Goal: Information Seeking & Learning: Find specific page/section

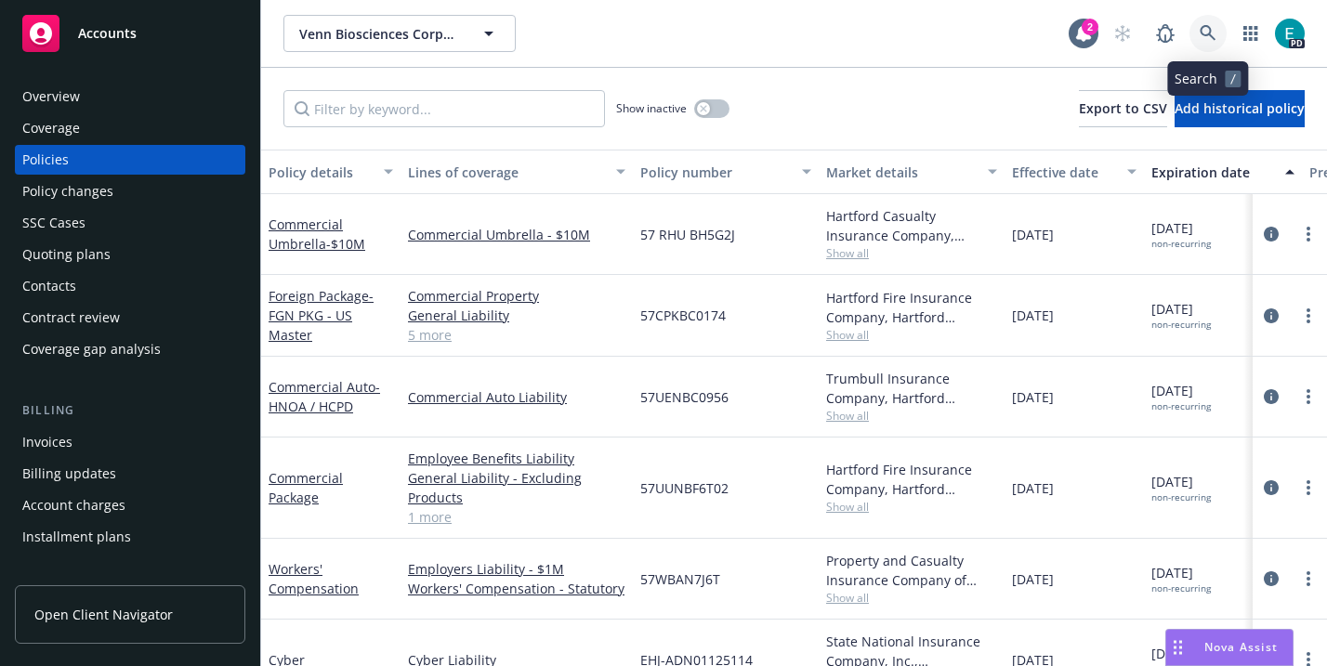
click at [1197, 33] on link at bounding box center [1208, 33] width 37 height 37
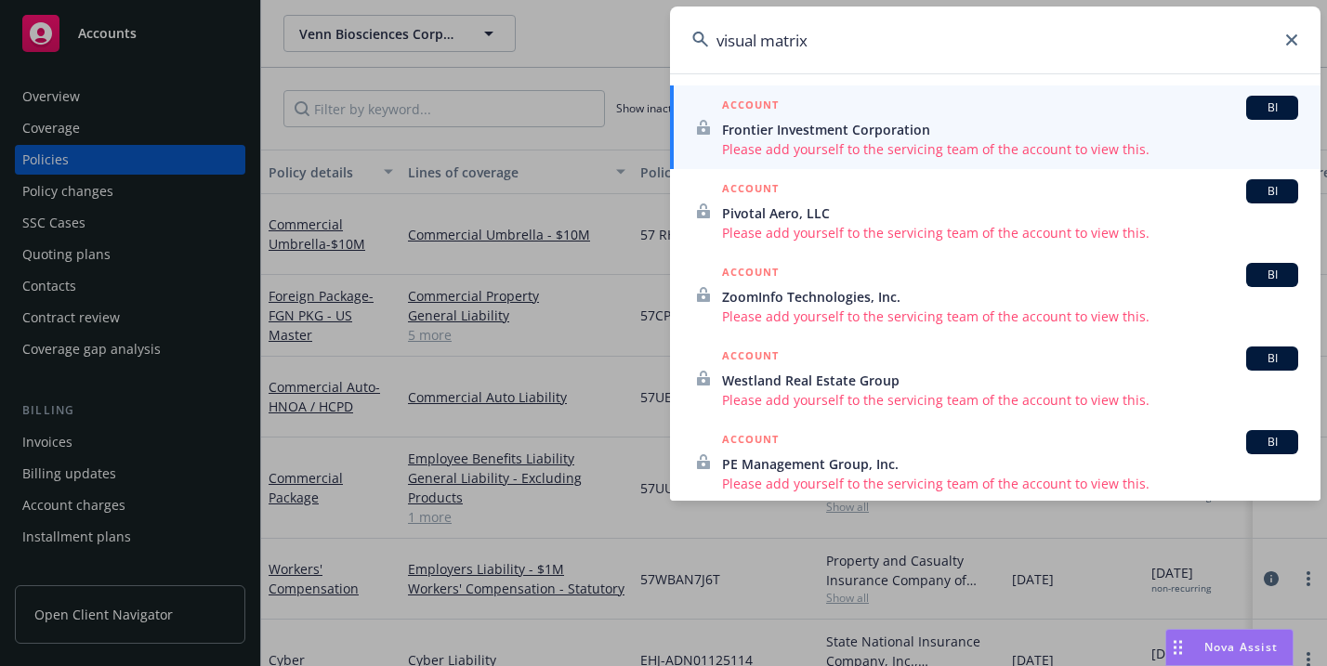
drag, startPoint x: 829, startPoint y: 46, endPoint x: 693, endPoint y: 36, distance: 136.1
click at [693, 36] on div "visual matrix" at bounding box center [995, 40] width 651 height 67
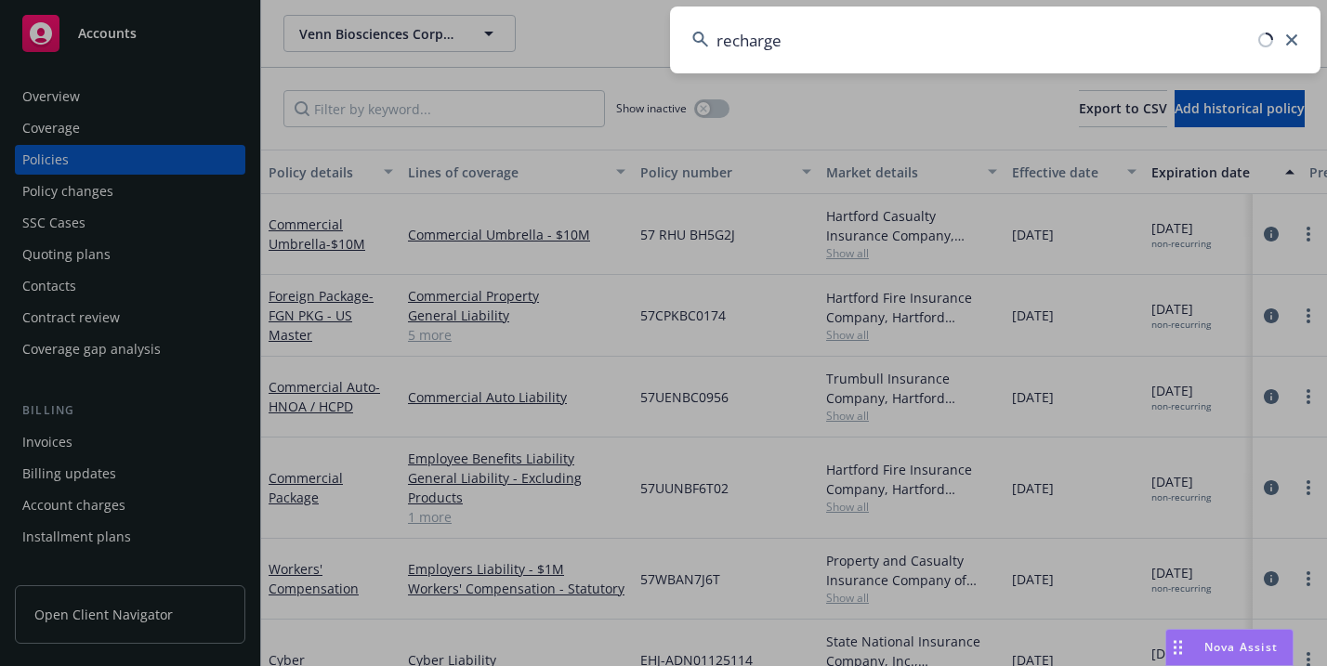
type input "recharge"
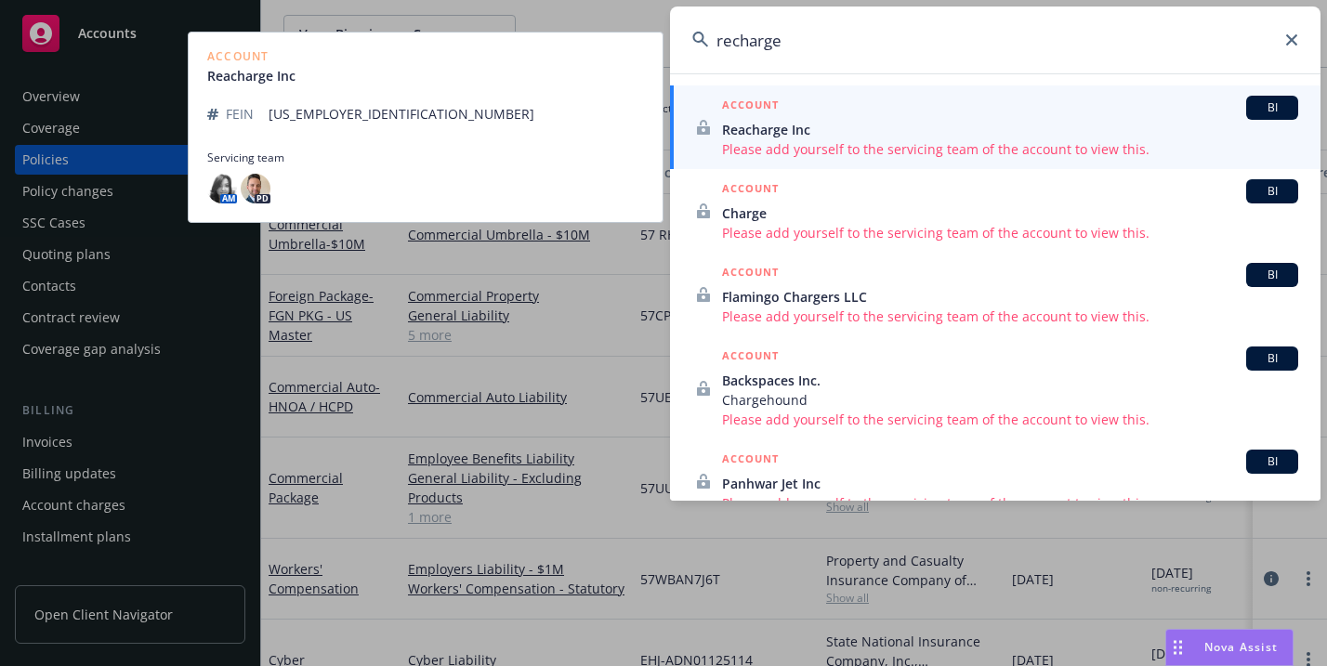
click at [733, 138] on span "Reacharge Inc" at bounding box center [1010, 130] width 576 height 20
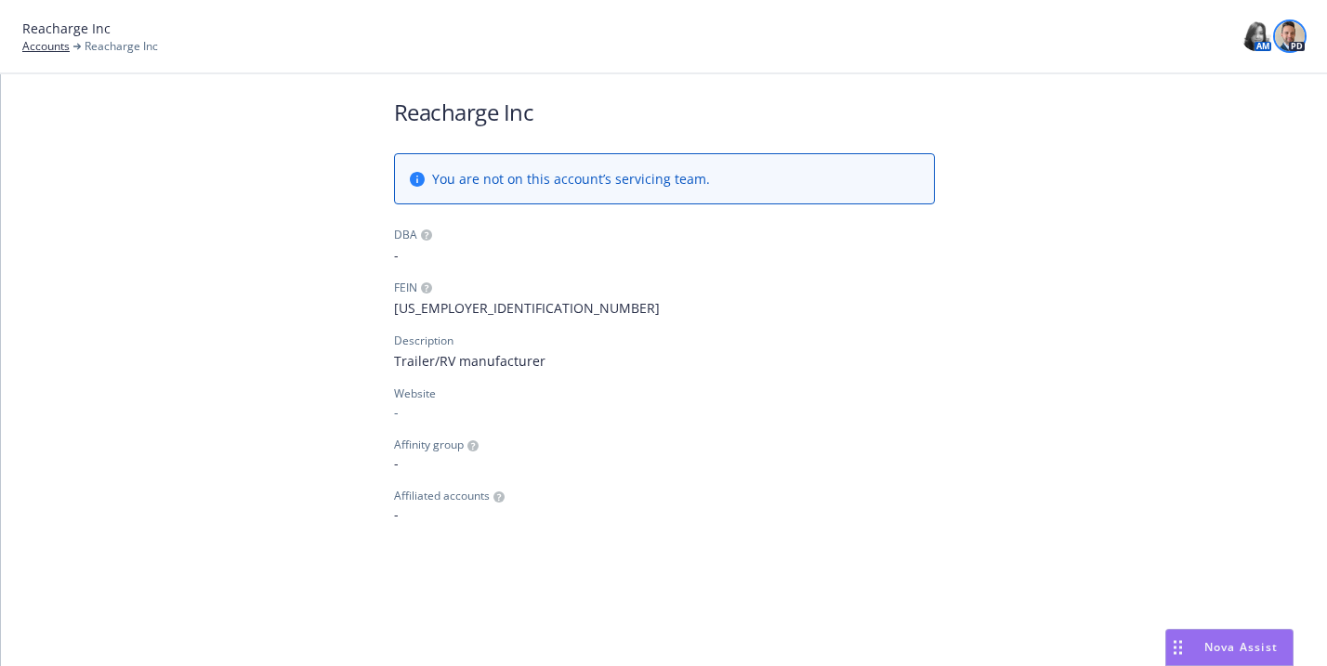
click at [1288, 37] on img at bounding box center [1290, 36] width 30 height 30
click at [1252, 46] on img at bounding box center [1257, 36] width 30 height 30
click at [1298, 31] on img at bounding box center [1290, 36] width 30 height 30
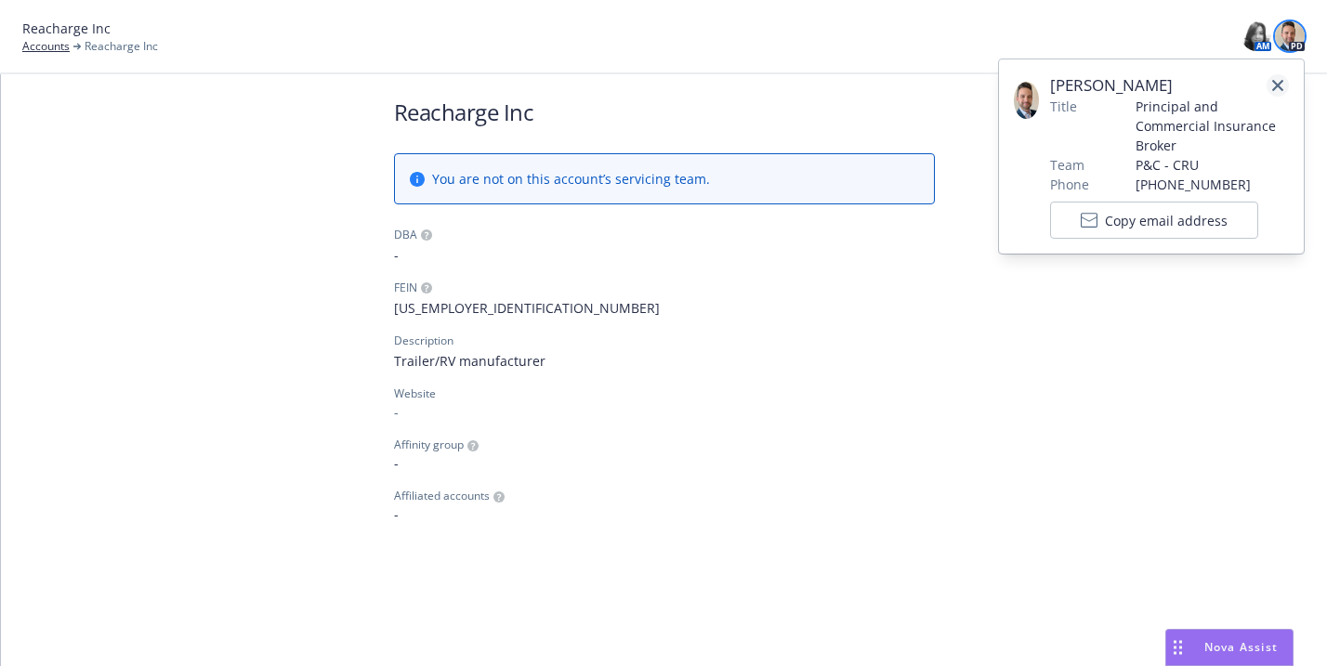
click at [1273, 83] on icon "close" at bounding box center [1278, 85] width 11 height 11
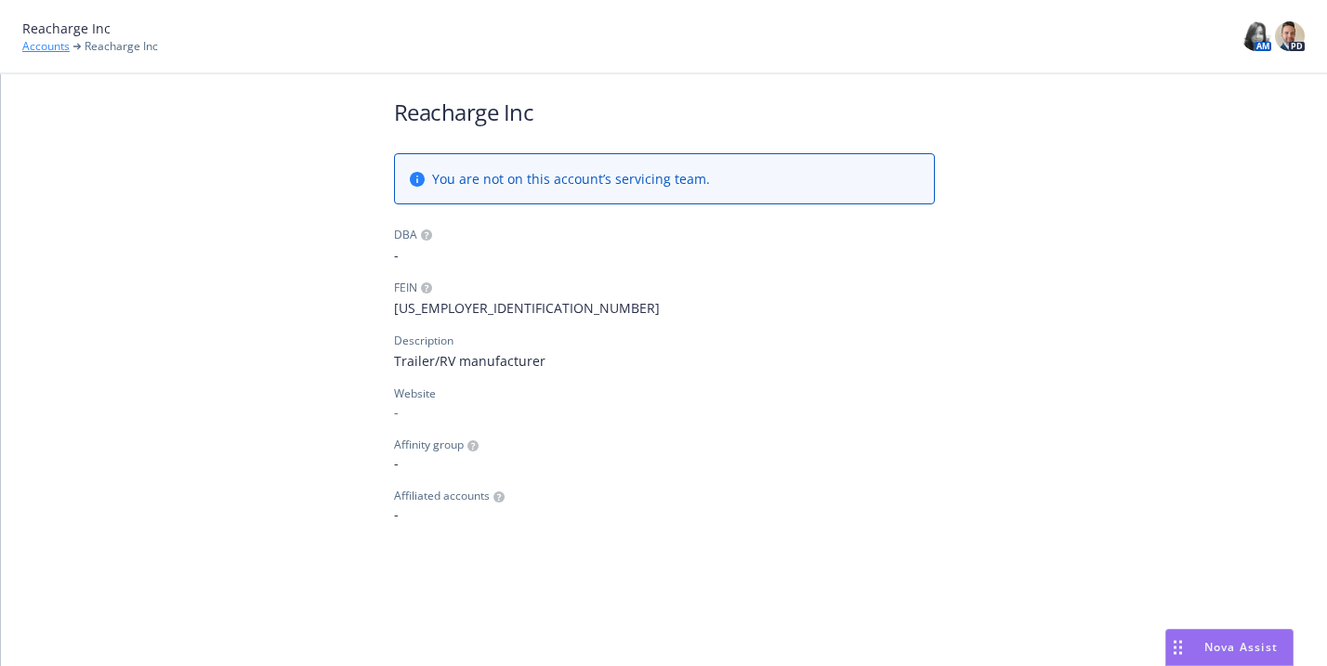
click at [47, 51] on link "Accounts" at bounding box center [45, 46] width 47 height 17
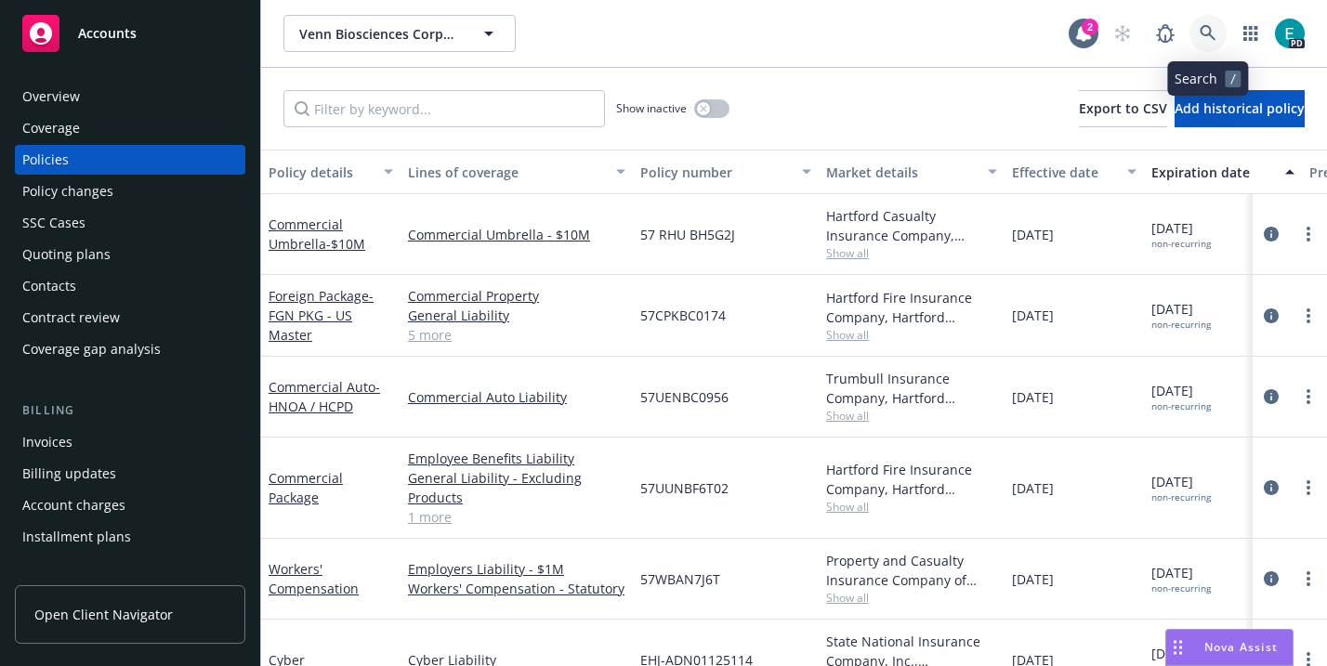
click at [1200, 36] on icon at bounding box center [1208, 33] width 17 height 17
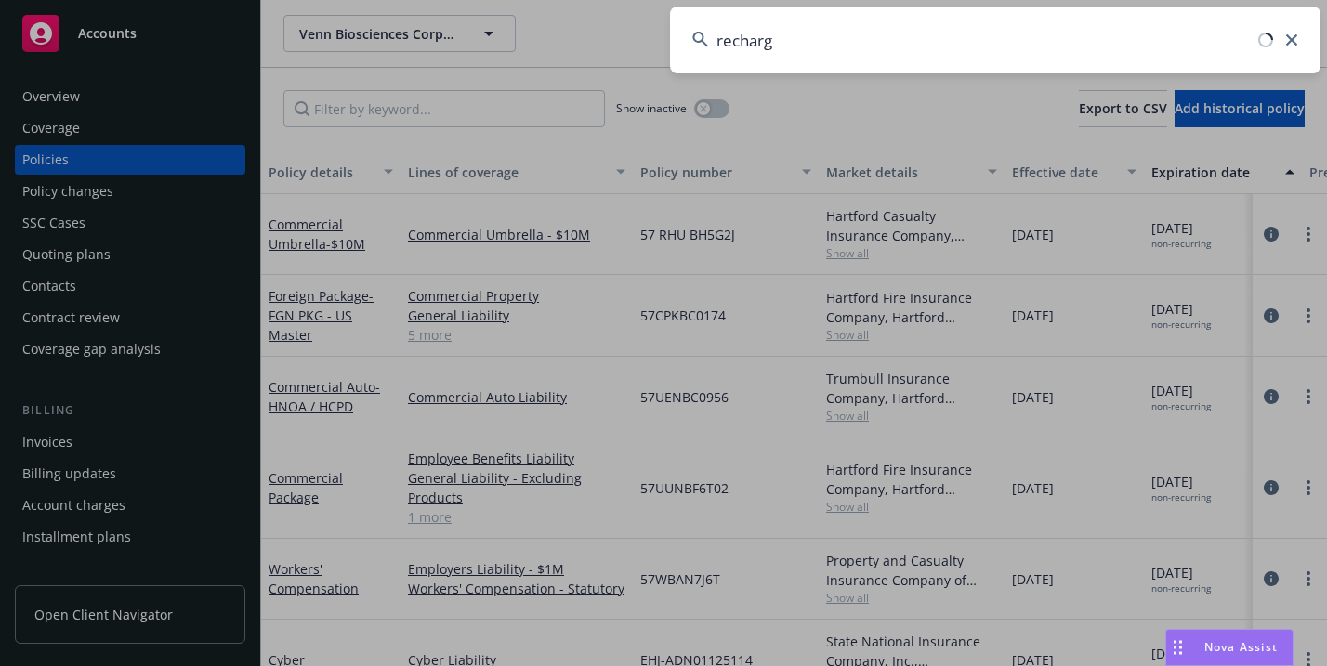
type input "recharge"
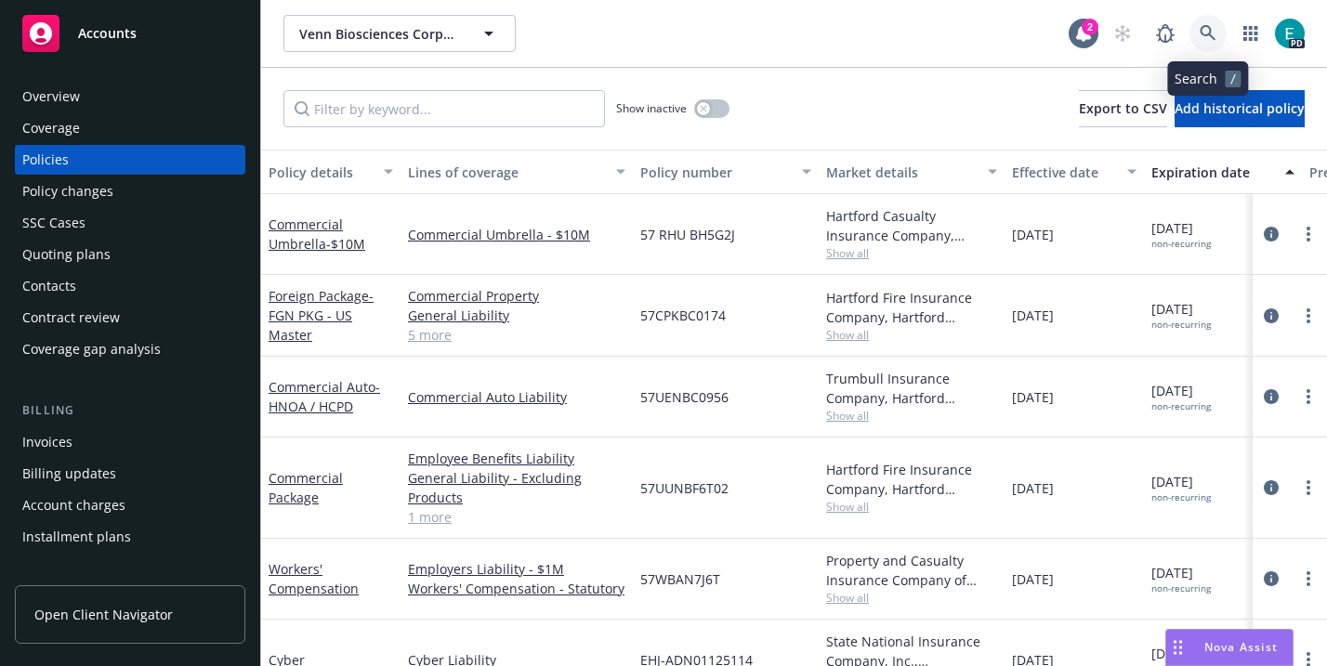
click at [1206, 36] on icon at bounding box center [1208, 33] width 17 height 17
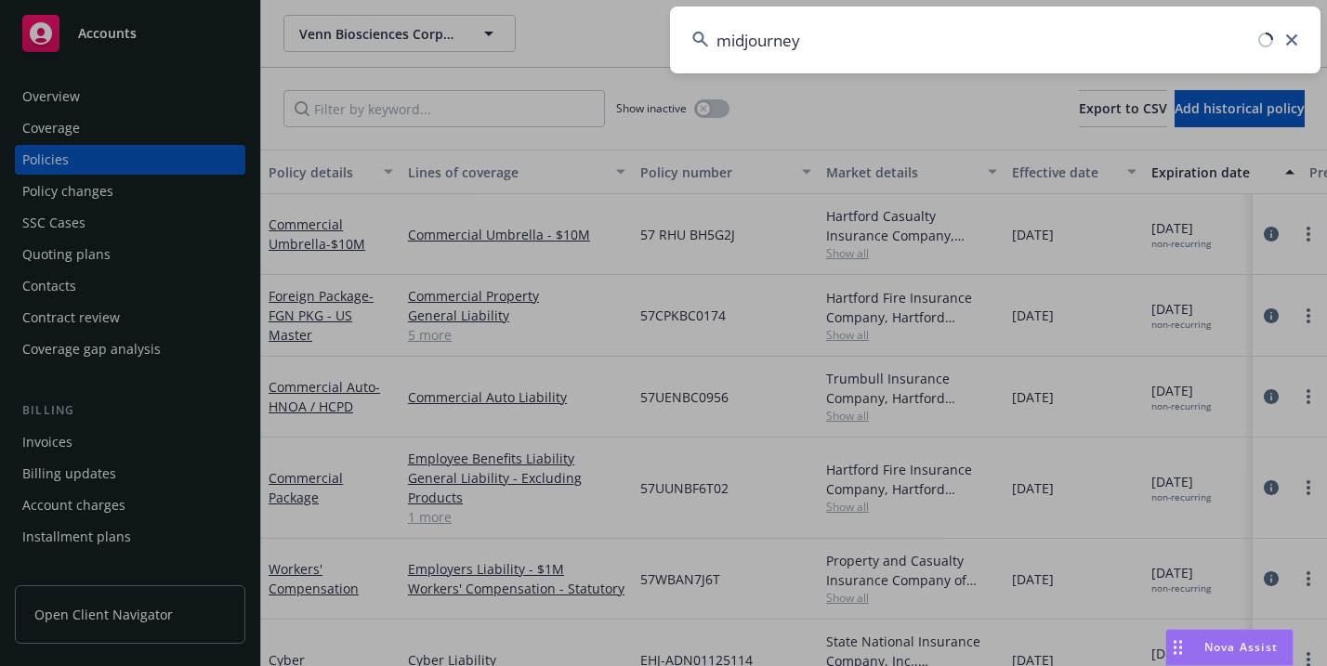
type input "midjourney"
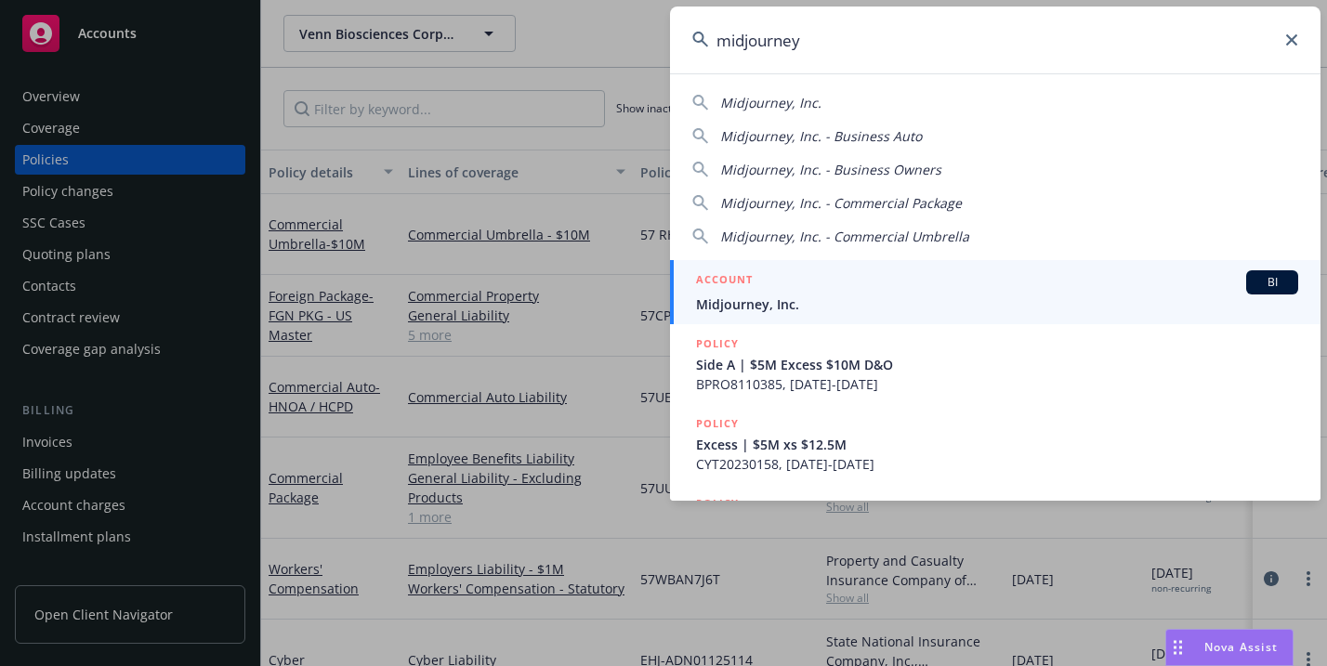
click at [749, 288] on h5 "ACCOUNT" at bounding box center [724, 282] width 57 height 22
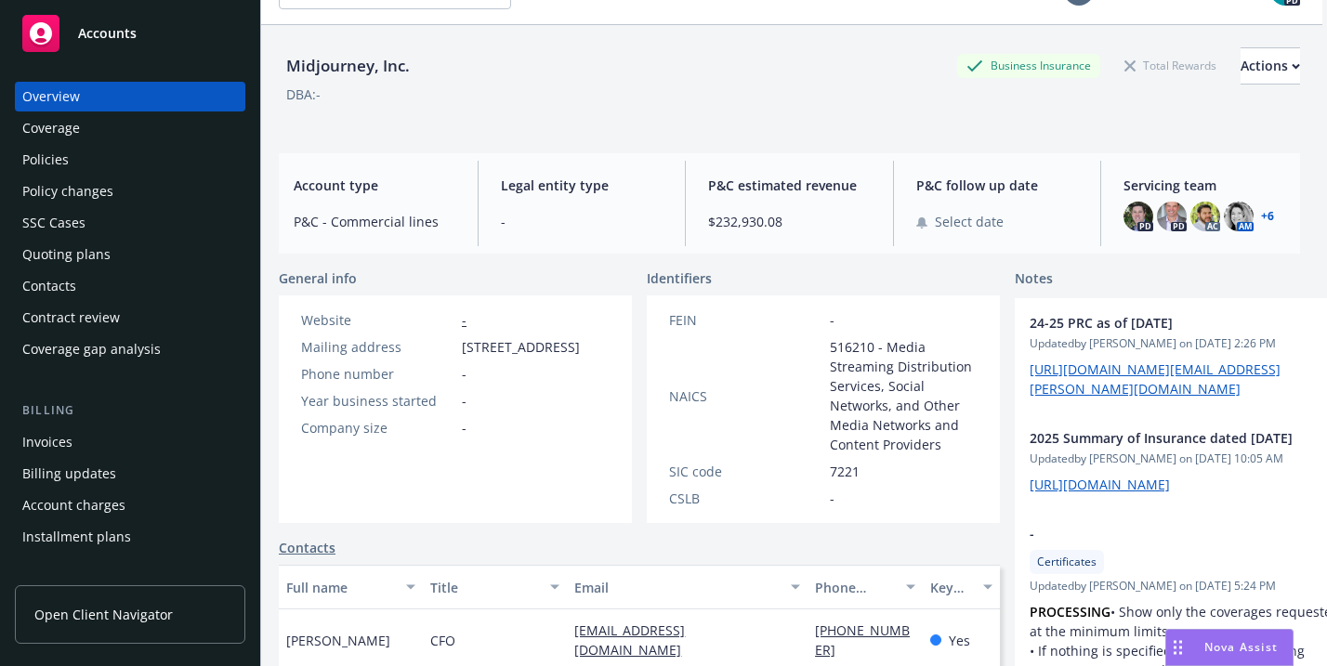
scroll to position [0, 5]
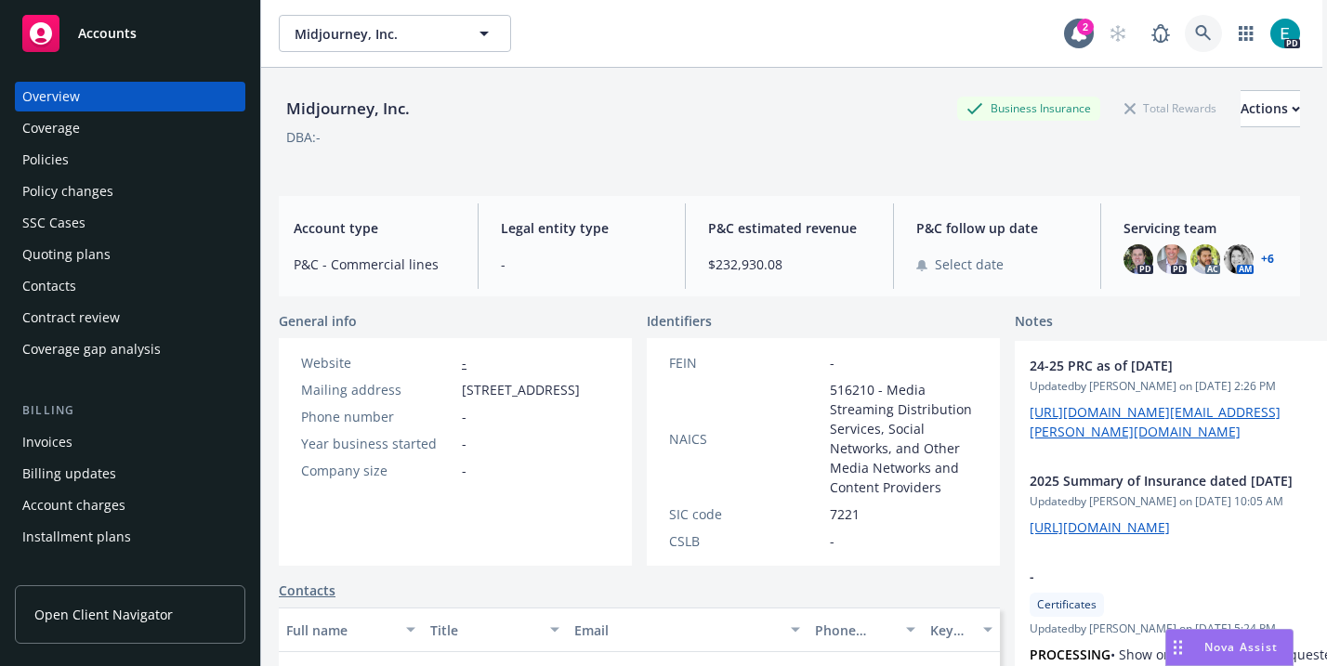
click at [1202, 36] on icon at bounding box center [1203, 33] width 17 height 17
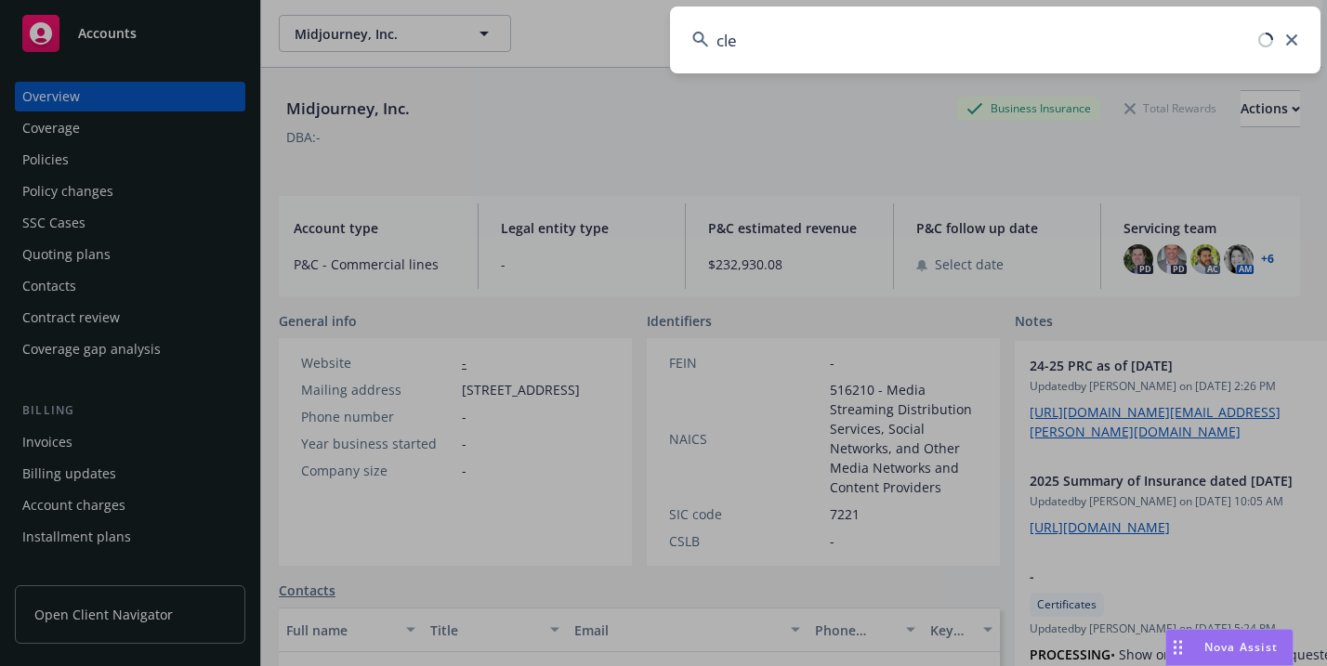
type input "cleo"
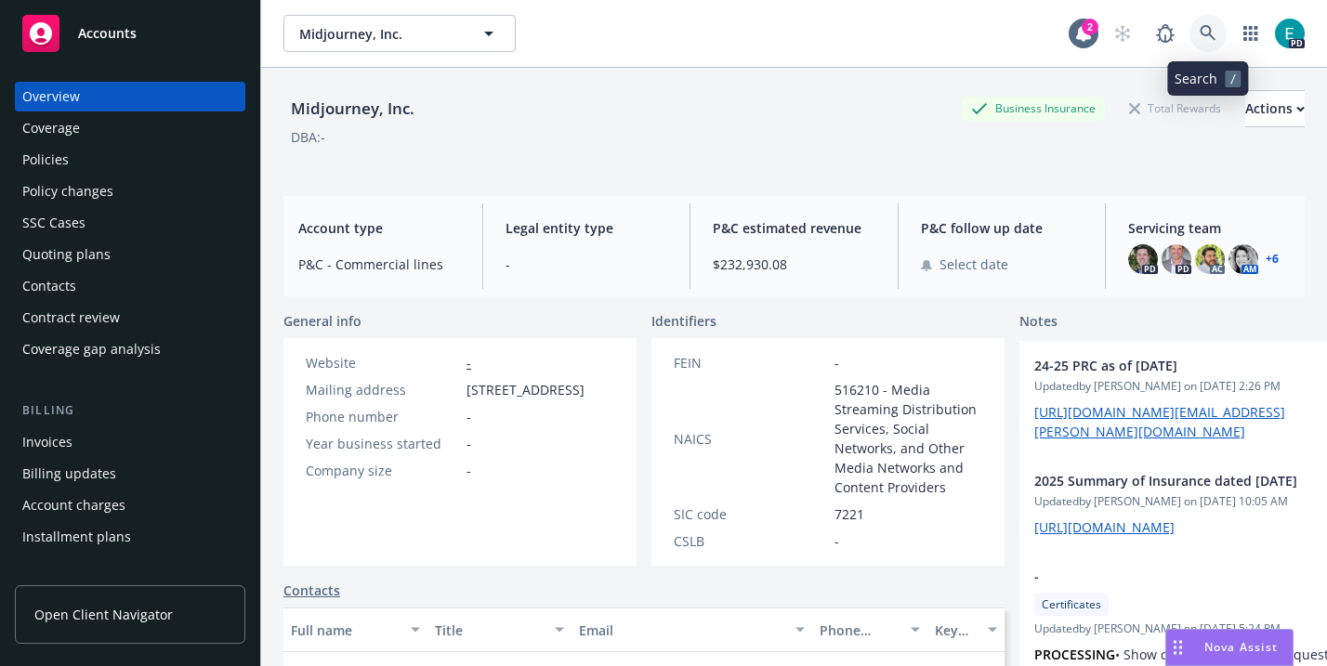
click at [1205, 31] on icon at bounding box center [1208, 33] width 17 height 17
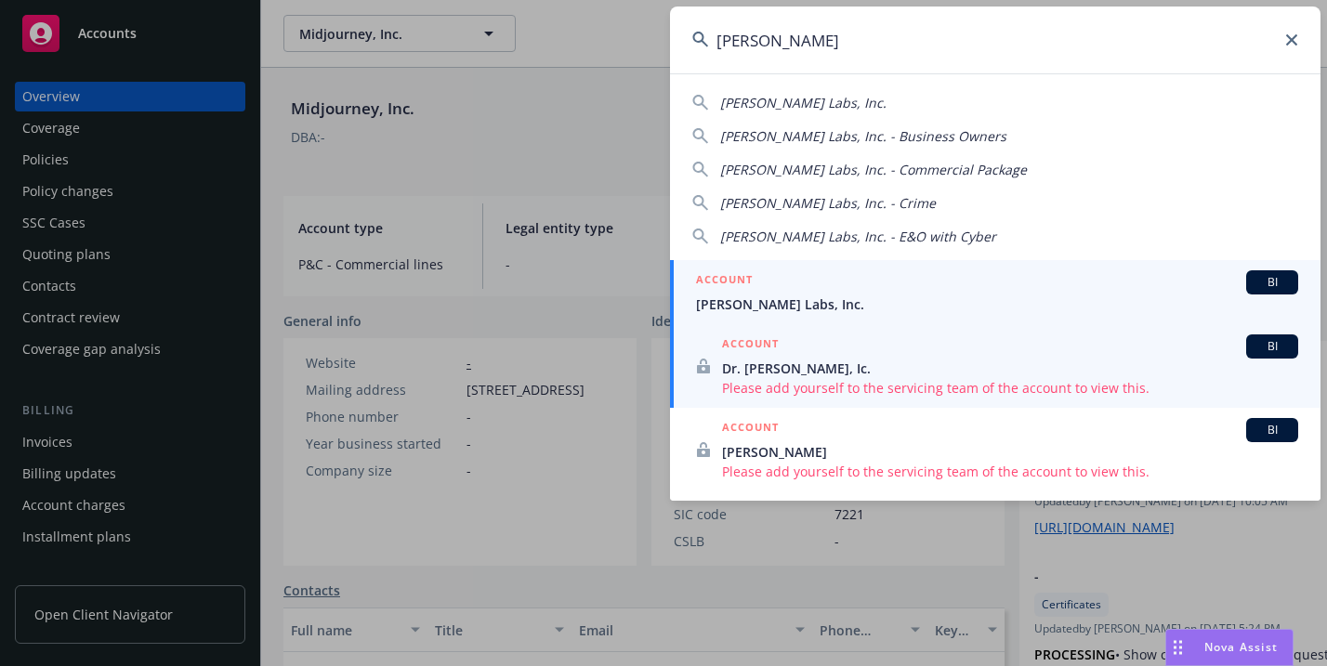
type input "cleo"
click at [874, 300] on span "Cleo Labs, Inc." at bounding box center [997, 305] width 602 height 20
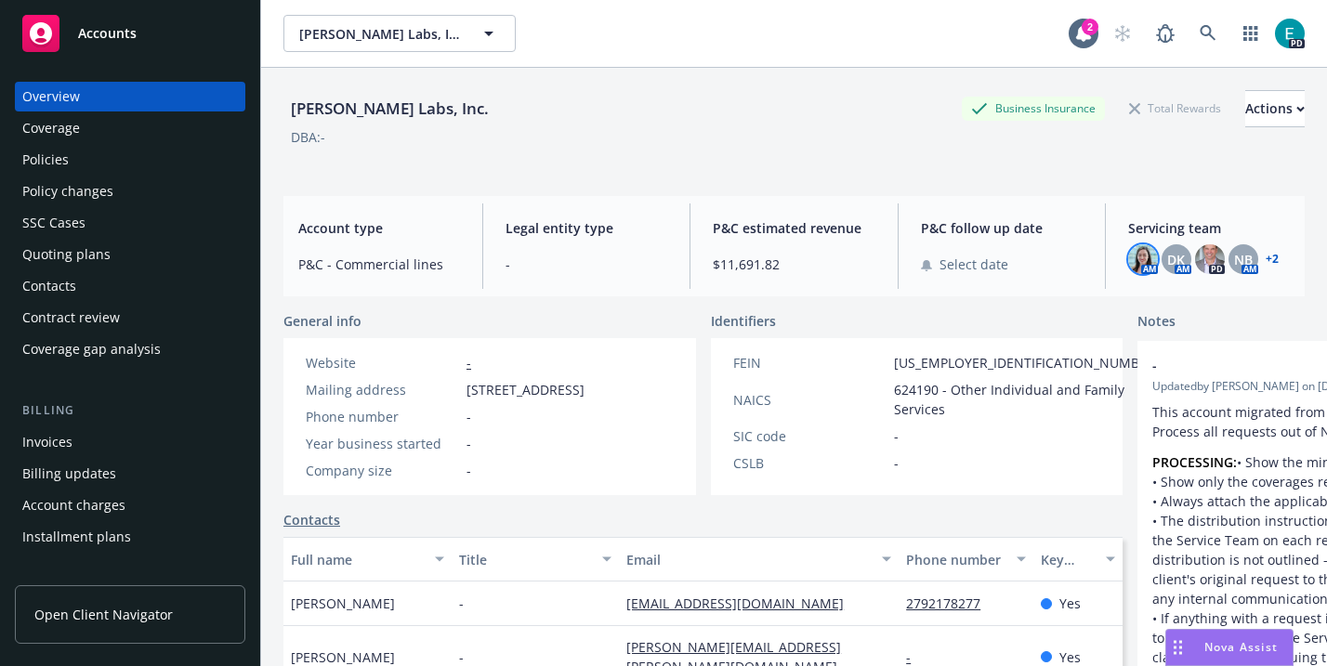
click at [1147, 262] on img at bounding box center [1143, 259] width 30 height 30
click at [1247, 260] on span "NB" at bounding box center [1243, 260] width 19 height 20
click at [1275, 261] on link "+ 2" at bounding box center [1272, 259] width 13 height 11
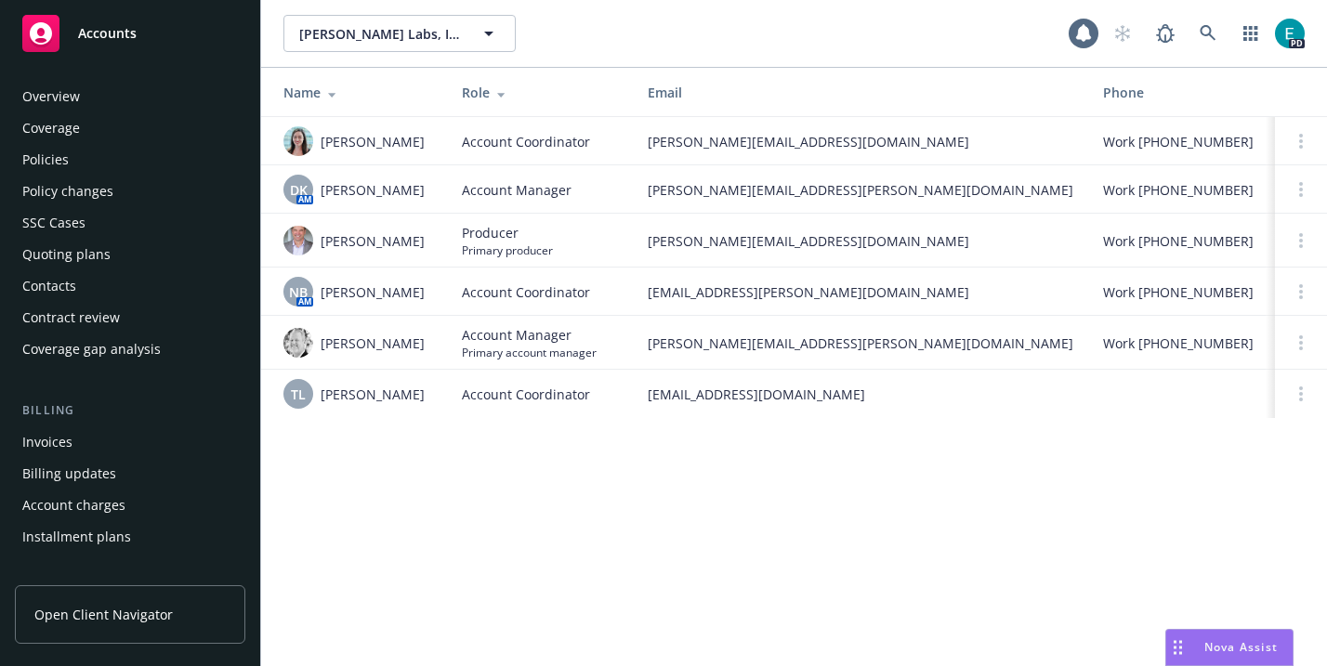
scroll to position [513, 0]
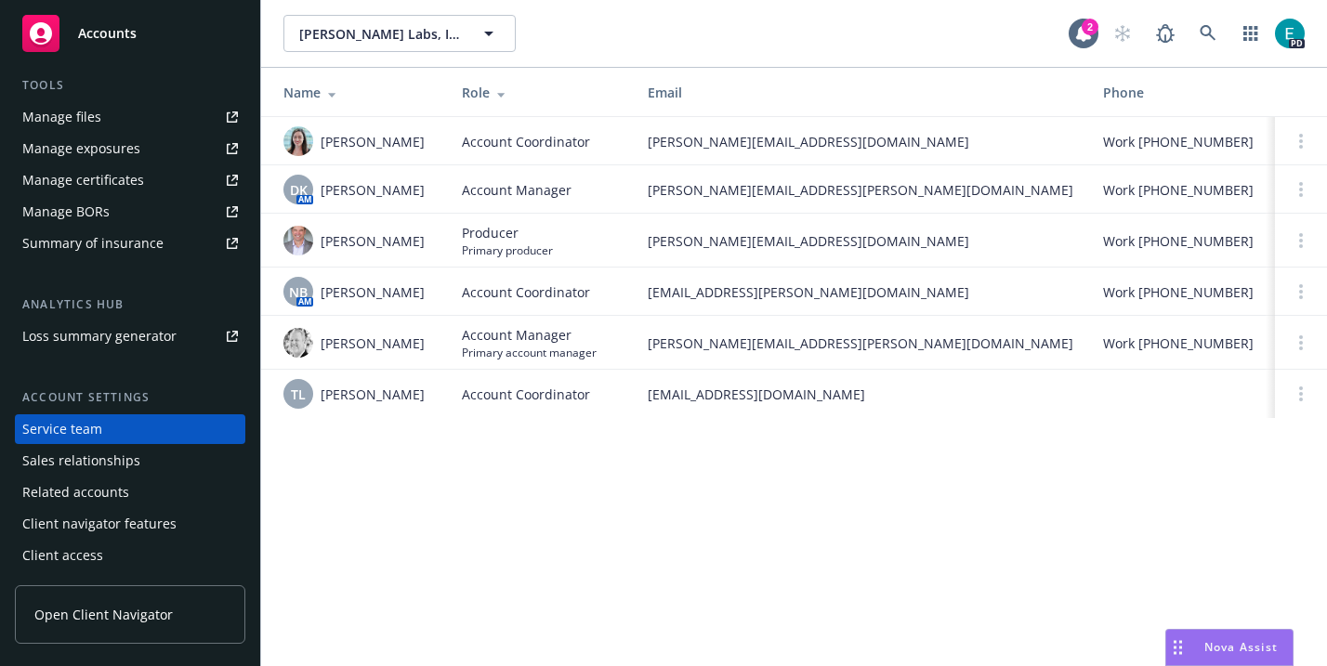
click at [353, 341] on span "Steve Moore" at bounding box center [373, 344] width 104 height 20
click at [292, 339] on img at bounding box center [299, 343] width 30 height 30
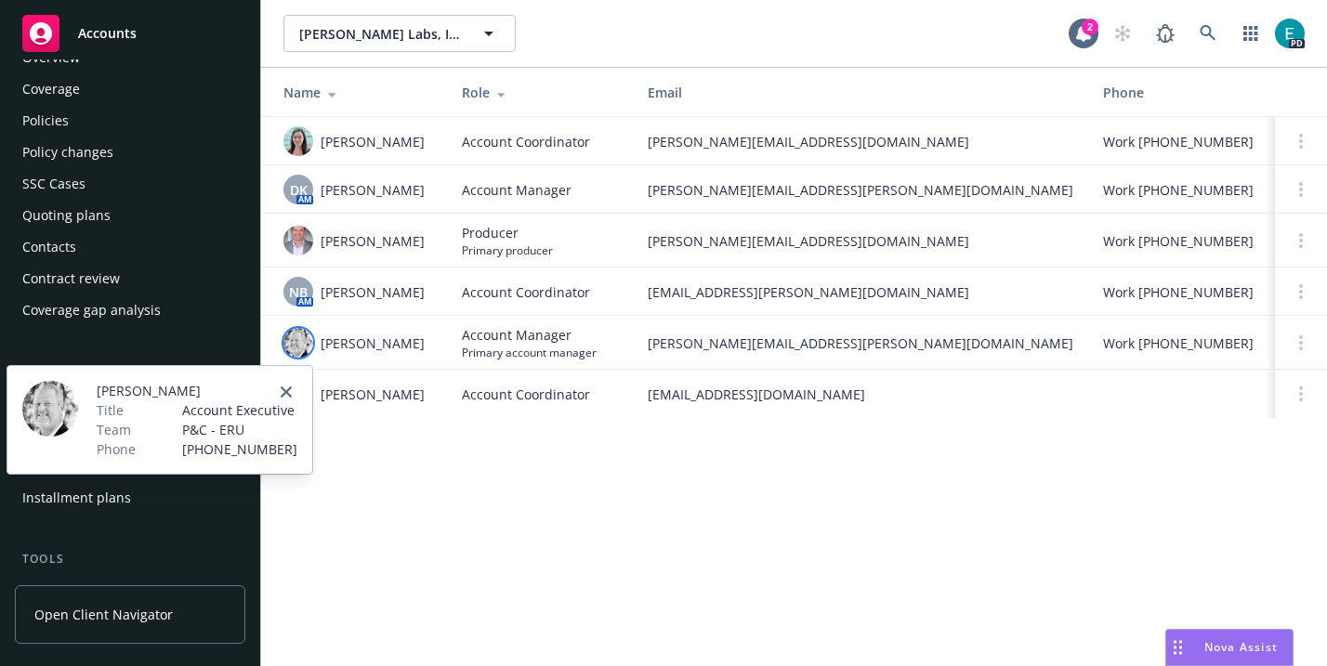
scroll to position [0, 0]
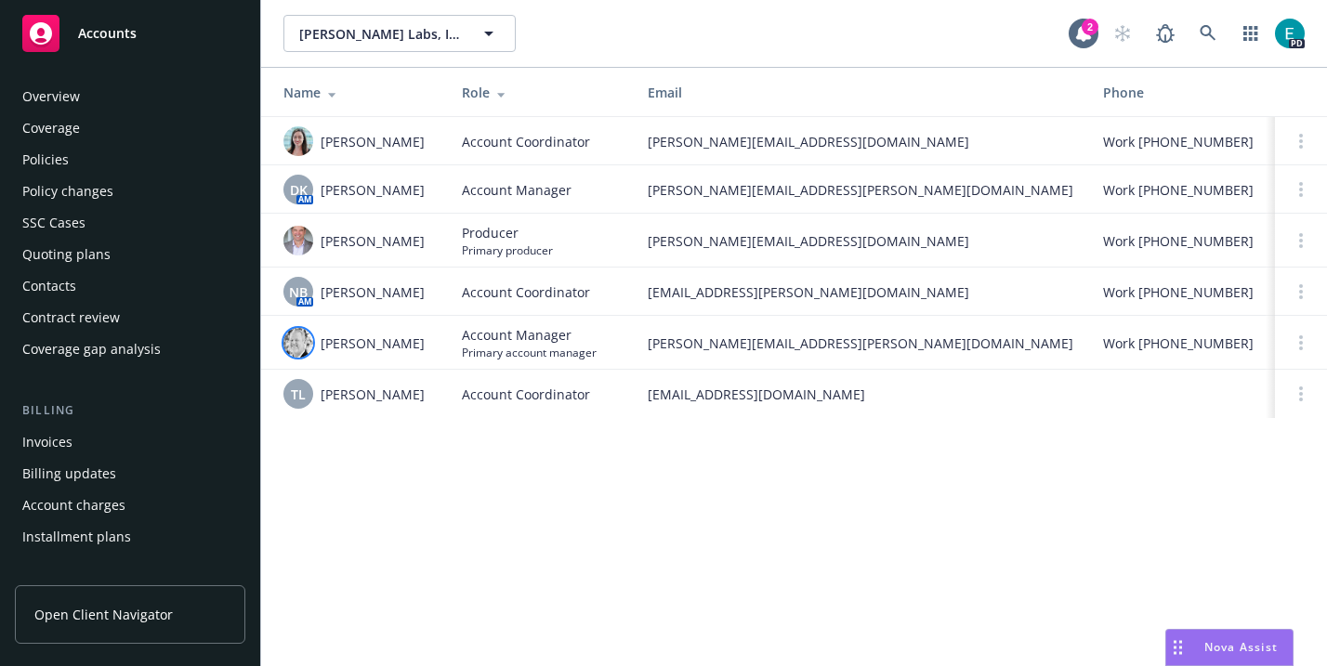
click at [68, 162] on div "Policies" at bounding box center [130, 160] width 216 height 30
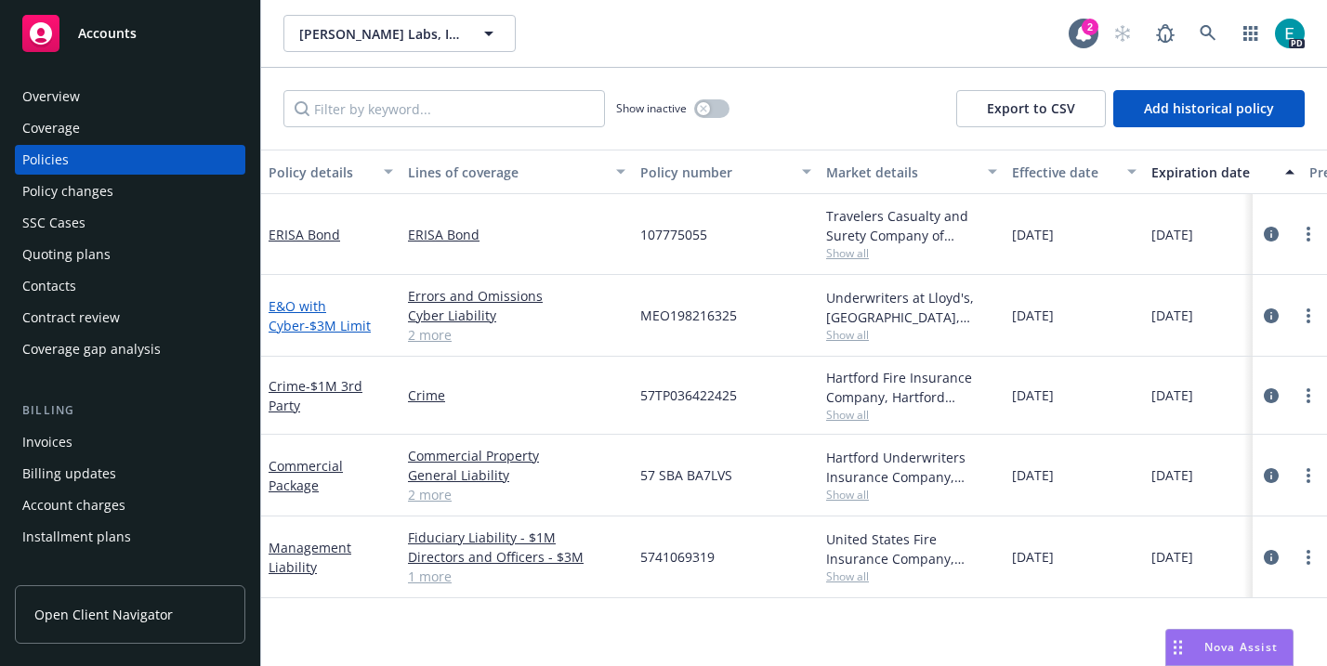
click at [297, 302] on link "E&O with Cyber - $3M Limit" at bounding box center [320, 315] width 102 height 37
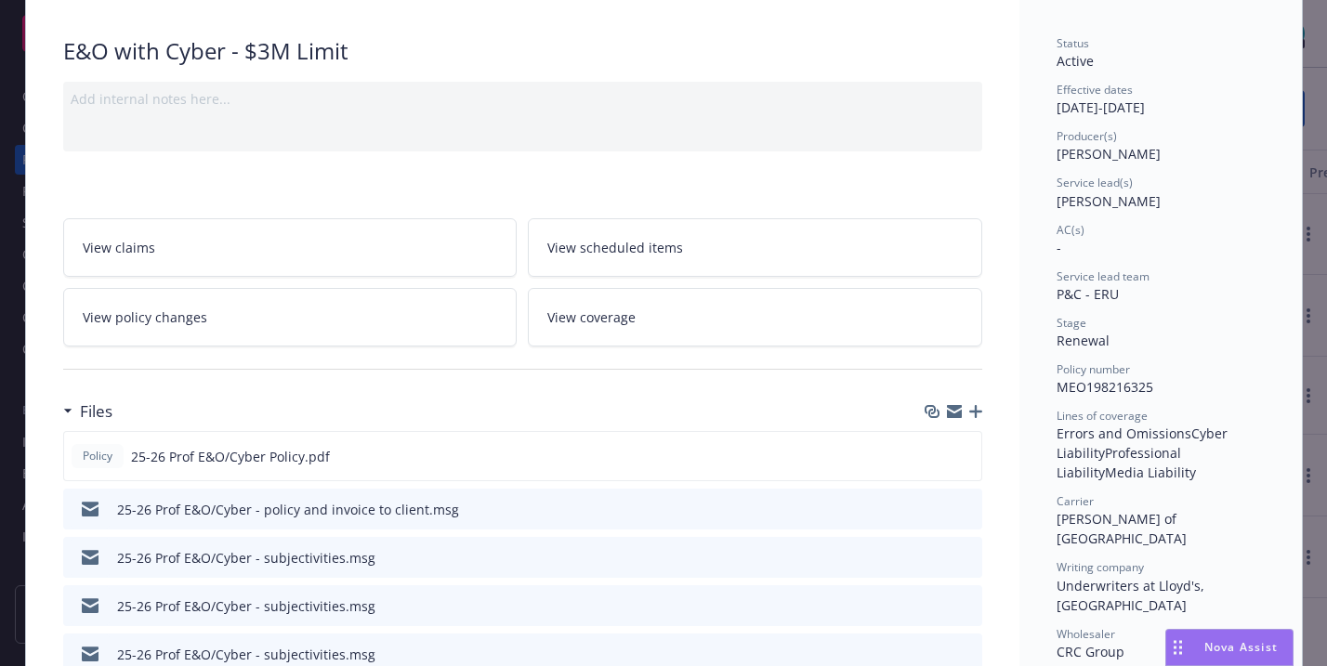
scroll to position [127, 0]
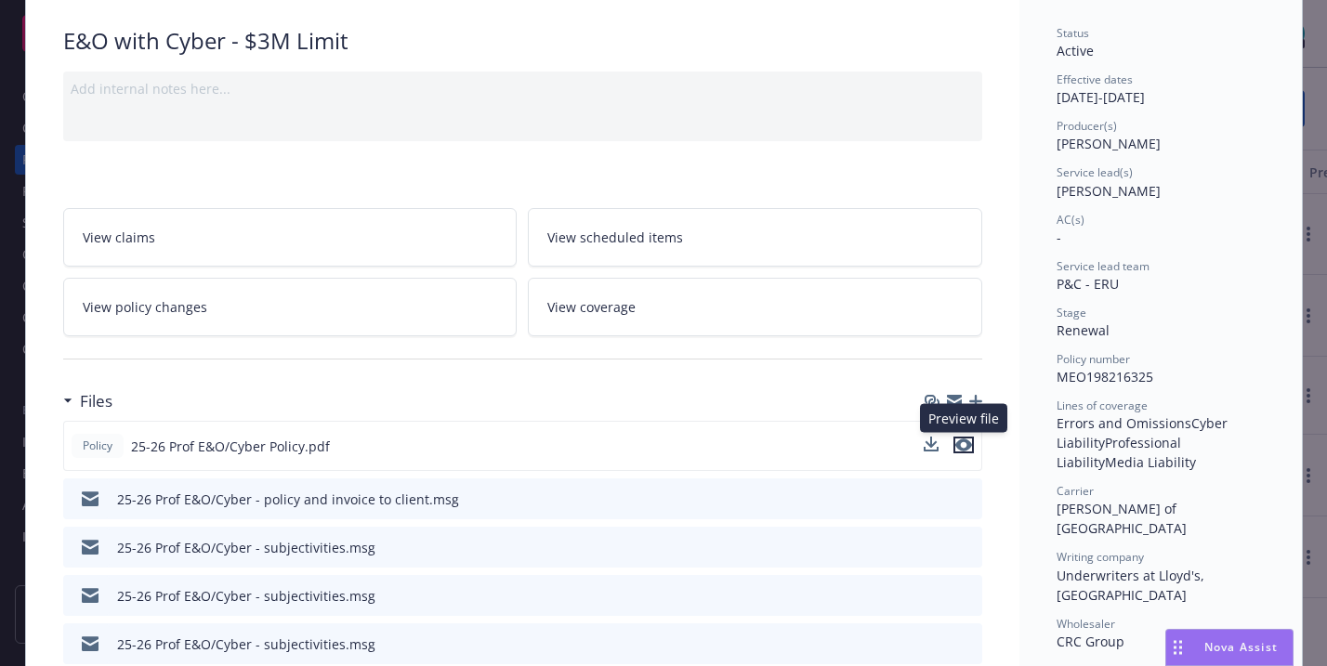
click at [962, 442] on icon "preview file" at bounding box center [964, 445] width 17 height 13
